Goal: Information Seeking & Learning: Learn about a topic

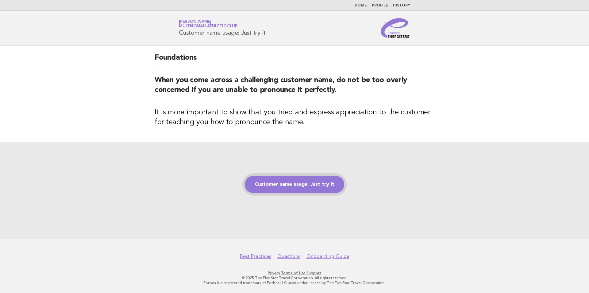
click at [313, 189] on link "Customer name usage: Just try it" at bounding box center [294, 184] width 99 height 17
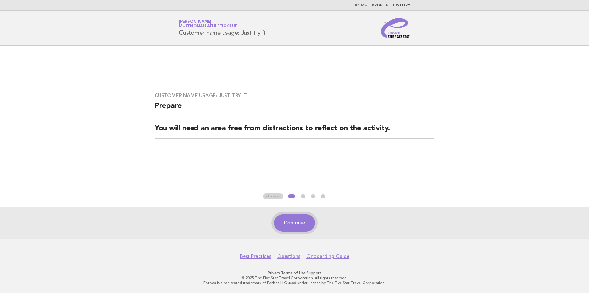
click at [299, 220] on button "Continue" at bounding box center [294, 222] width 41 height 17
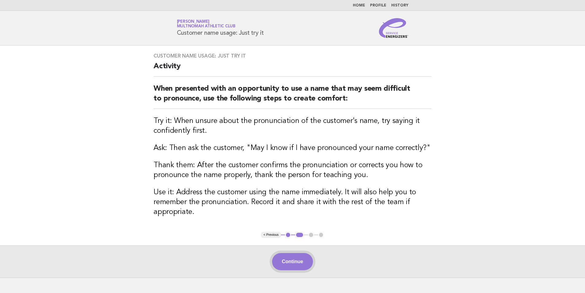
click at [293, 257] on button "Continue" at bounding box center [292, 261] width 41 height 17
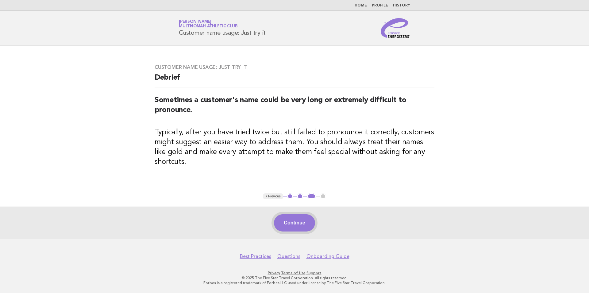
click at [299, 222] on button "Continue" at bounding box center [294, 222] width 41 height 17
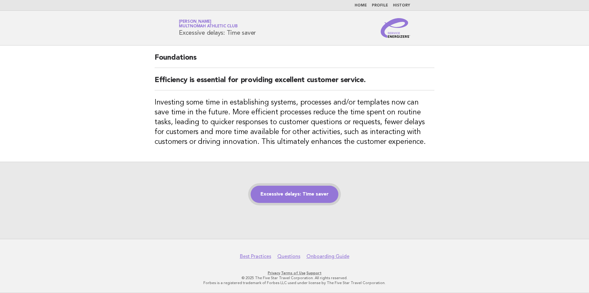
click at [287, 196] on link "Excessive delays: Time saver" at bounding box center [295, 193] width 88 height 17
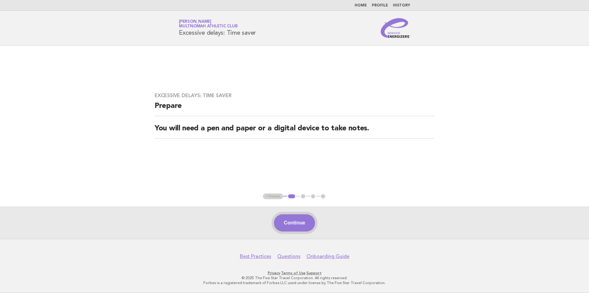
click at [284, 226] on button "Continue" at bounding box center [294, 222] width 41 height 17
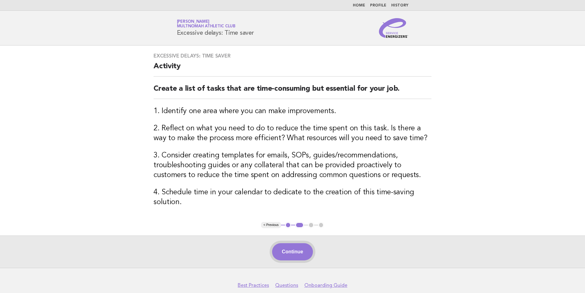
click at [299, 246] on button "Continue" at bounding box center [292, 251] width 41 height 17
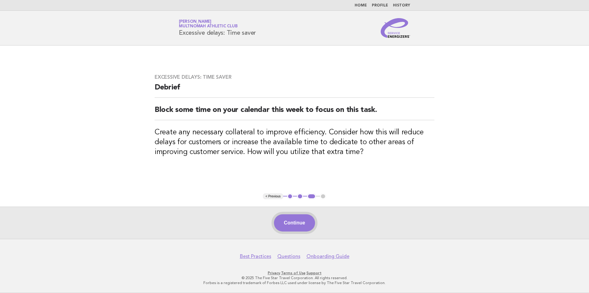
click at [295, 221] on button "Continue" at bounding box center [294, 222] width 41 height 17
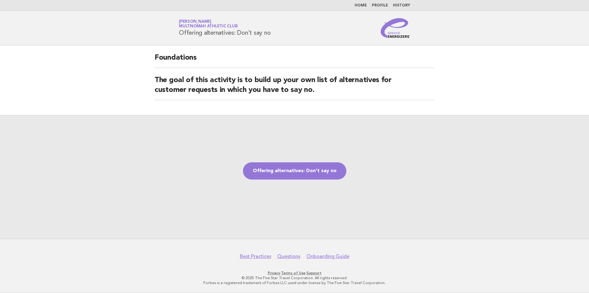
click at [276, 159] on div "Offering alternatives: Don't say no" at bounding box center [294, 177] width 589 height 124
click at [284, 172] on link "Offering alternatives: Don't say no" at bounding box center [294, 170] width 103 height 17
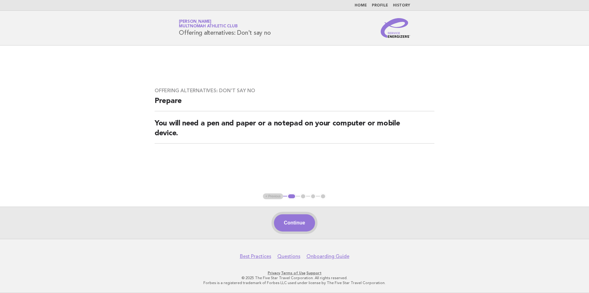
click at [293, 221] on button "Continue" at bounding box center [294, 222] width 41 height 17
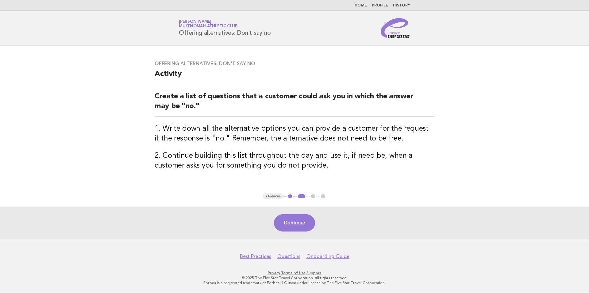
click at [293, 221] on button "Continue" at bounding box center [294, 222] width 41 height 17
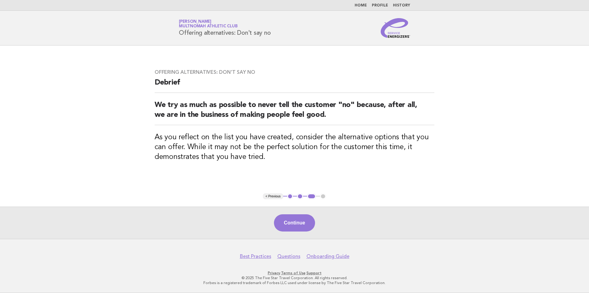
click at [290, 220] on button "Continue" at bounding box center [294, 222] width 41 height 17
